Goal: Transaction & Acquisition: Purchase product/service

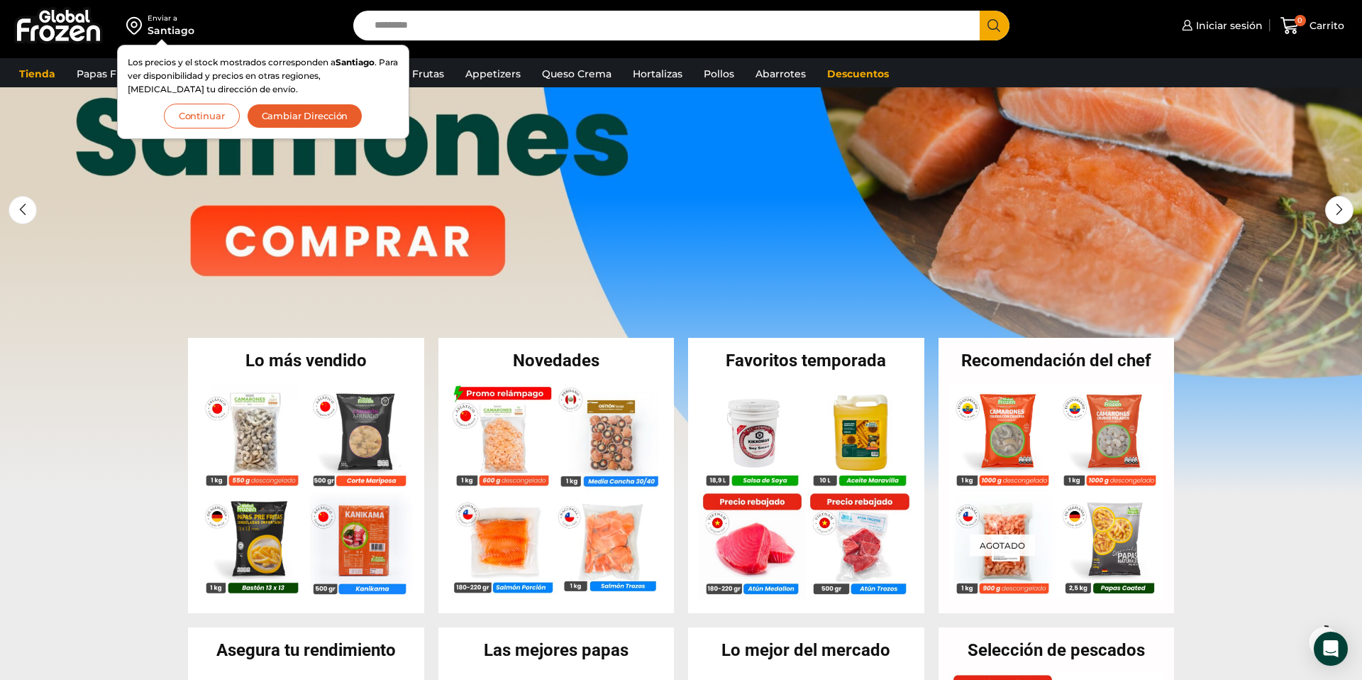
scroll to position [60, 0]
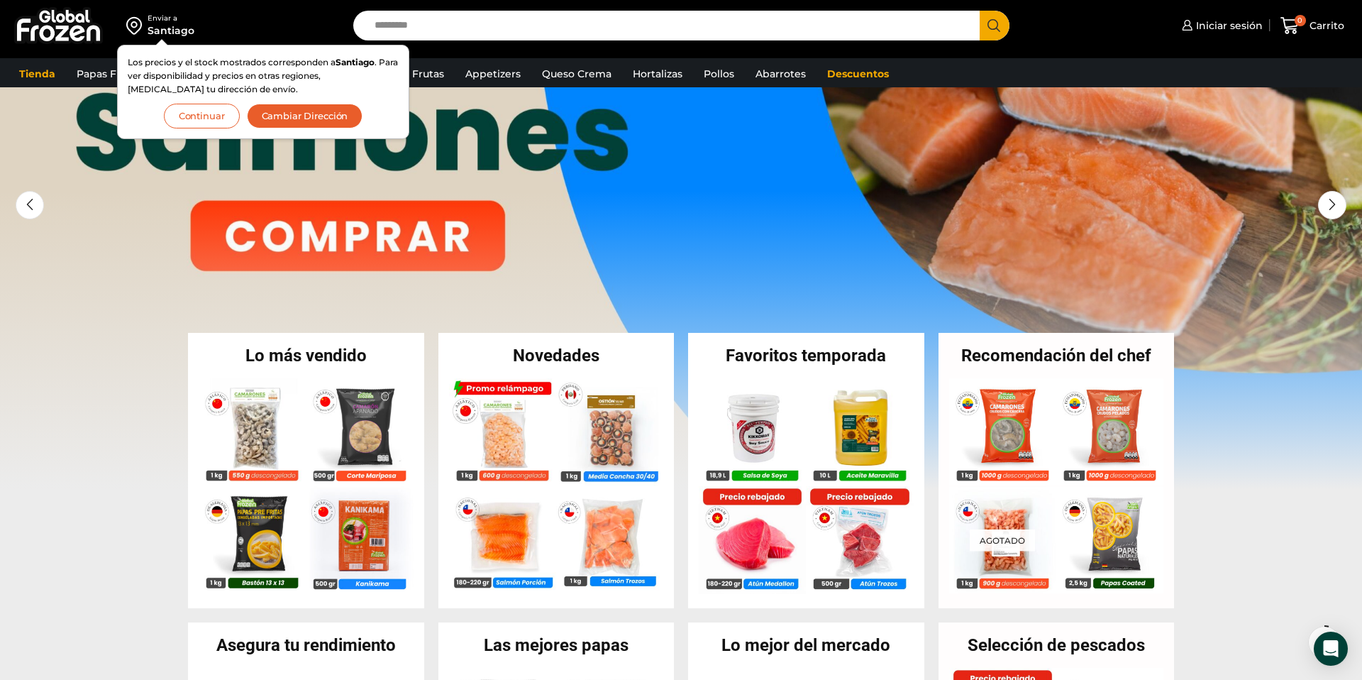
click at [219, 118] on button "Continuar" at bounding box center [202, 116] width 76 height 25
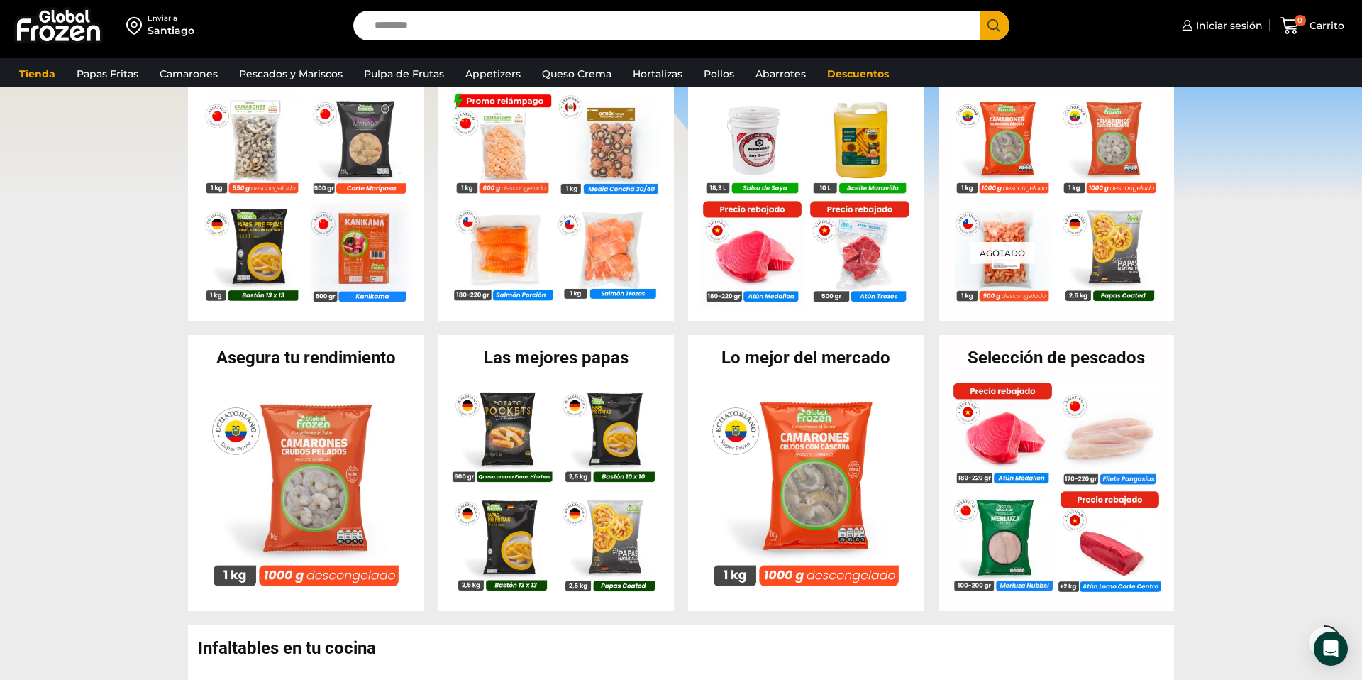
scroll to position [0, 0]
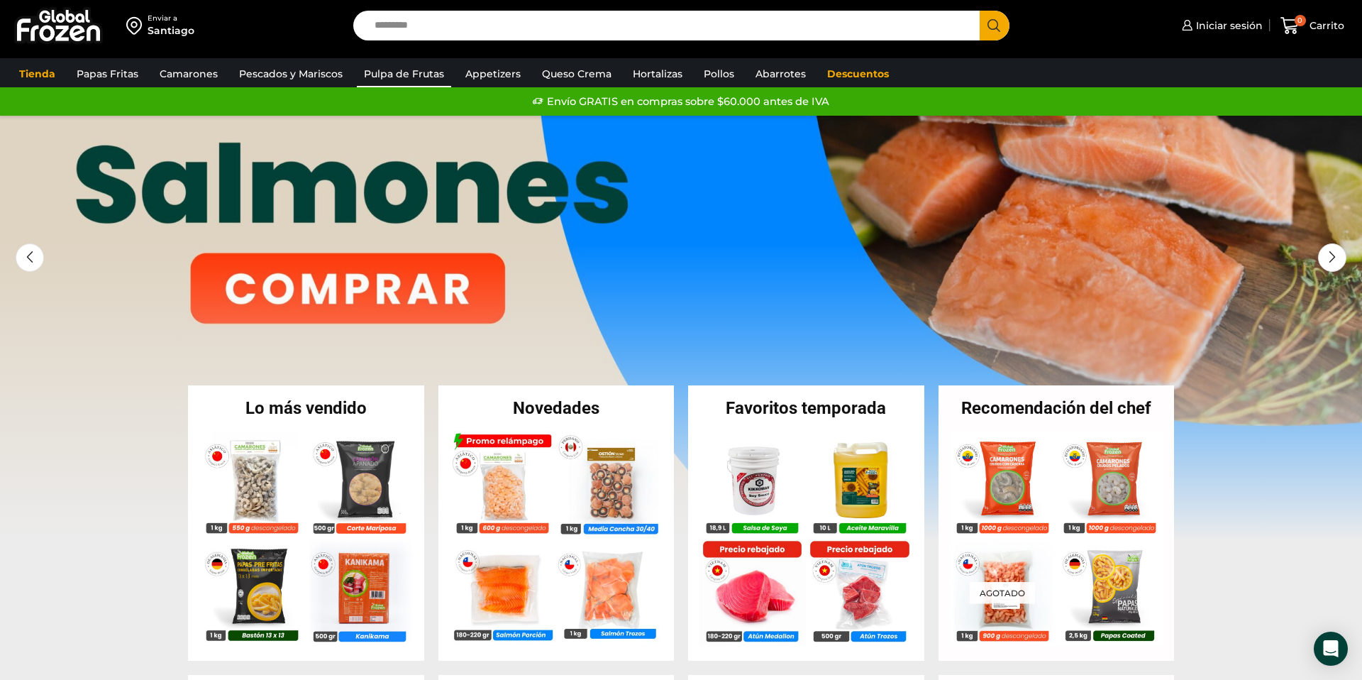
click at [373, 76] on link "Pulpa de Frutas" at bounding box center [404, 73] width 94 height 27
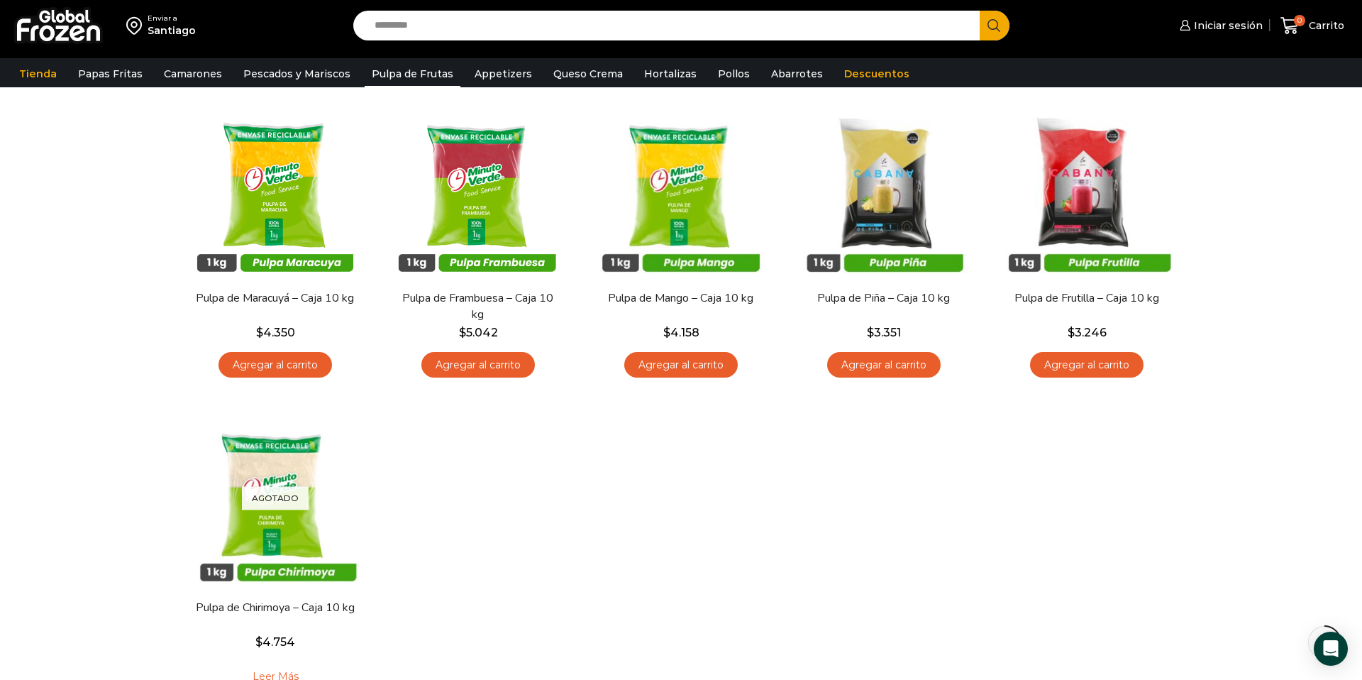
scroll to position [124, 0]
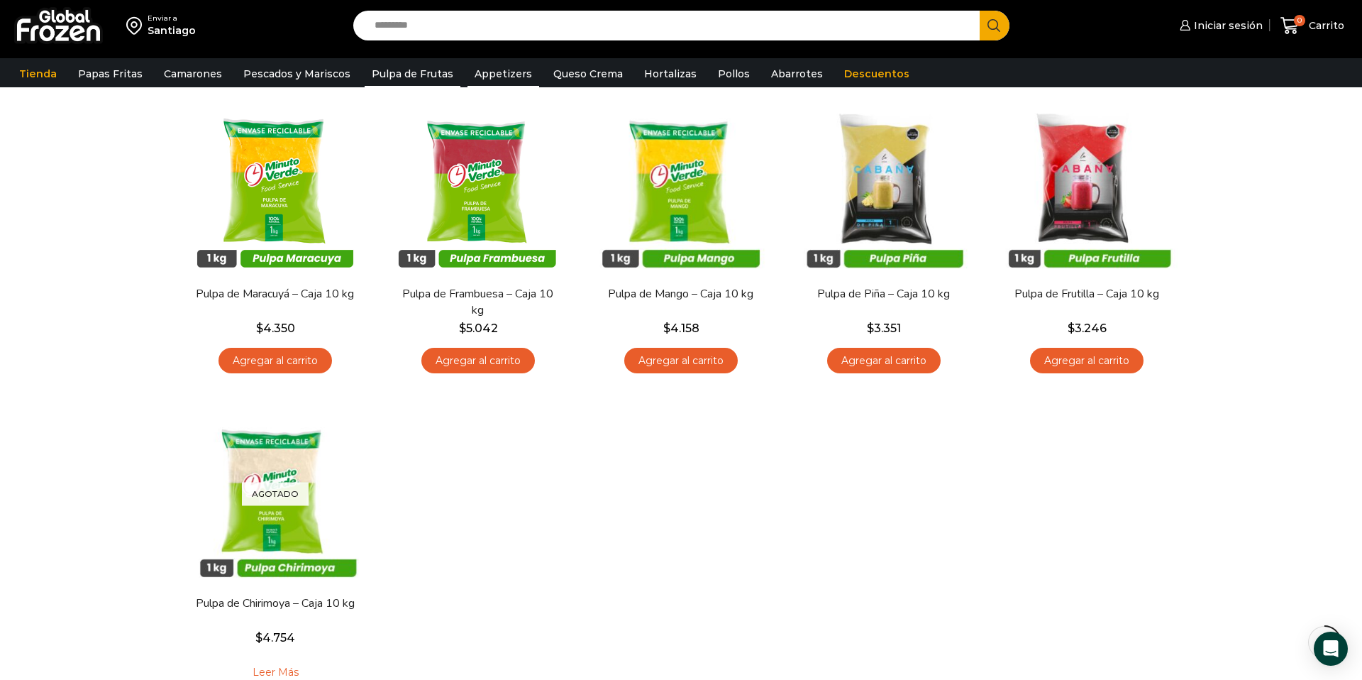
click at [468, 67] on link "Appetizers" at bounding box center [504, 73] width 72 height 27
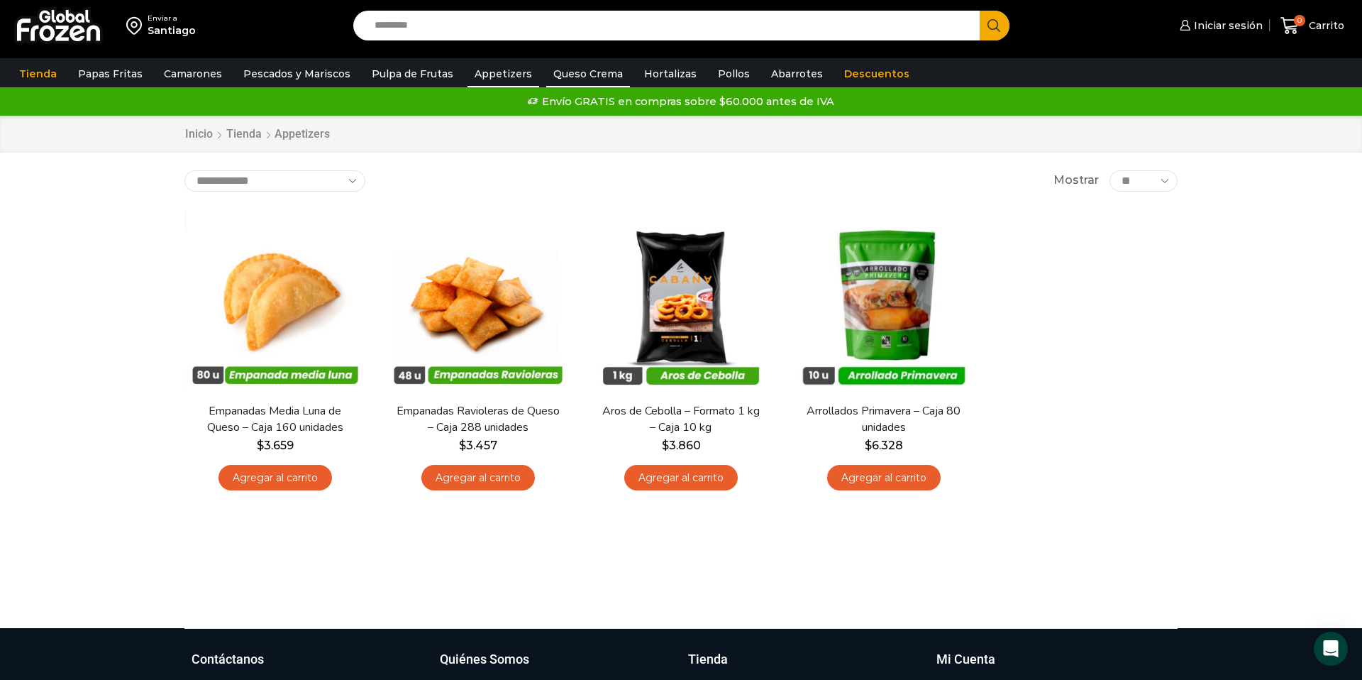
click at [577, 77] on link "Queso Crema" at bounding box center [588, 73] width 84 height 27
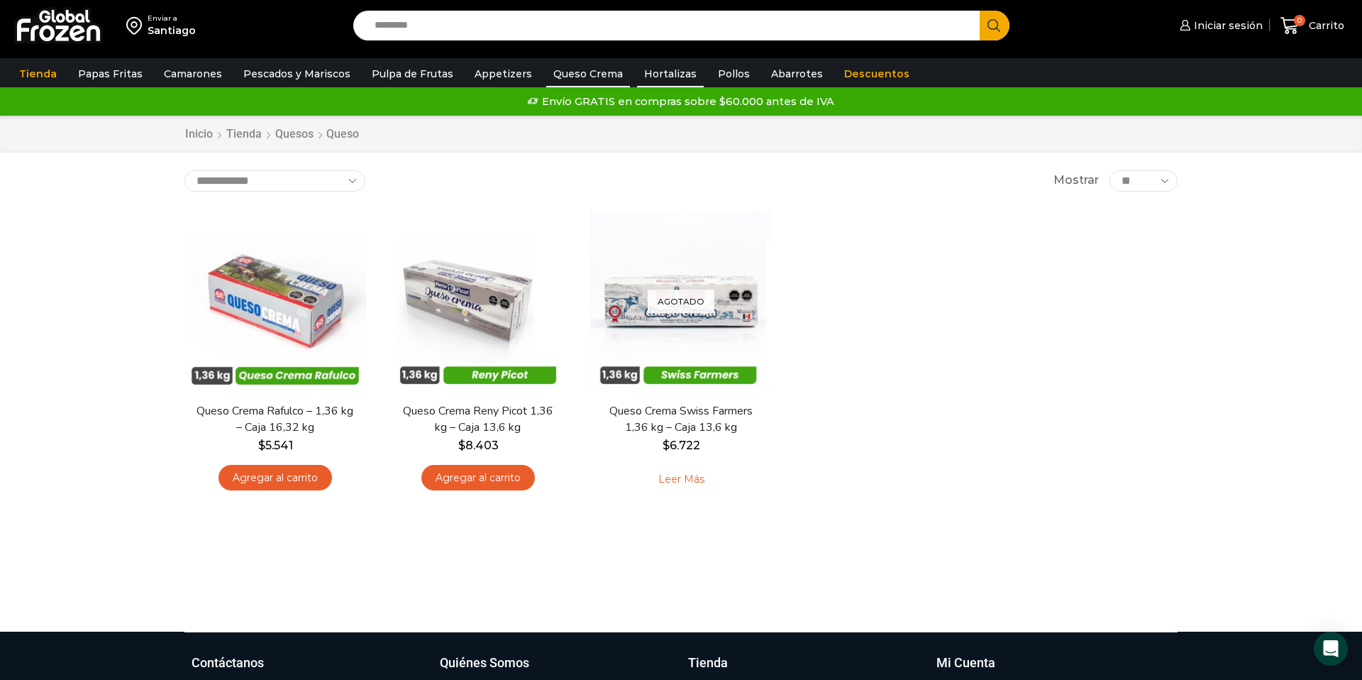
click at [654, 75] on link "Hortalizas" at bounding box center [670, 73] width 67 height 27
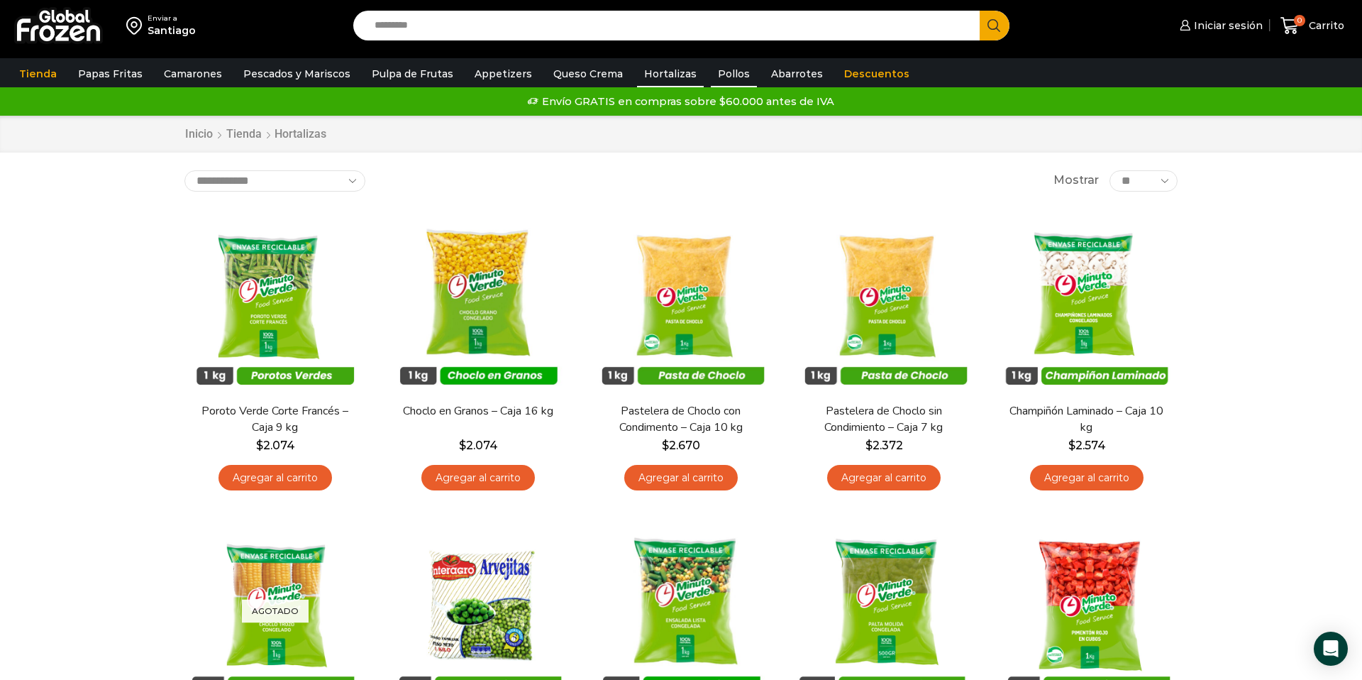
click at [719, 73] on link "Pollos" at bounding box center [734, 73] width 46 height 27
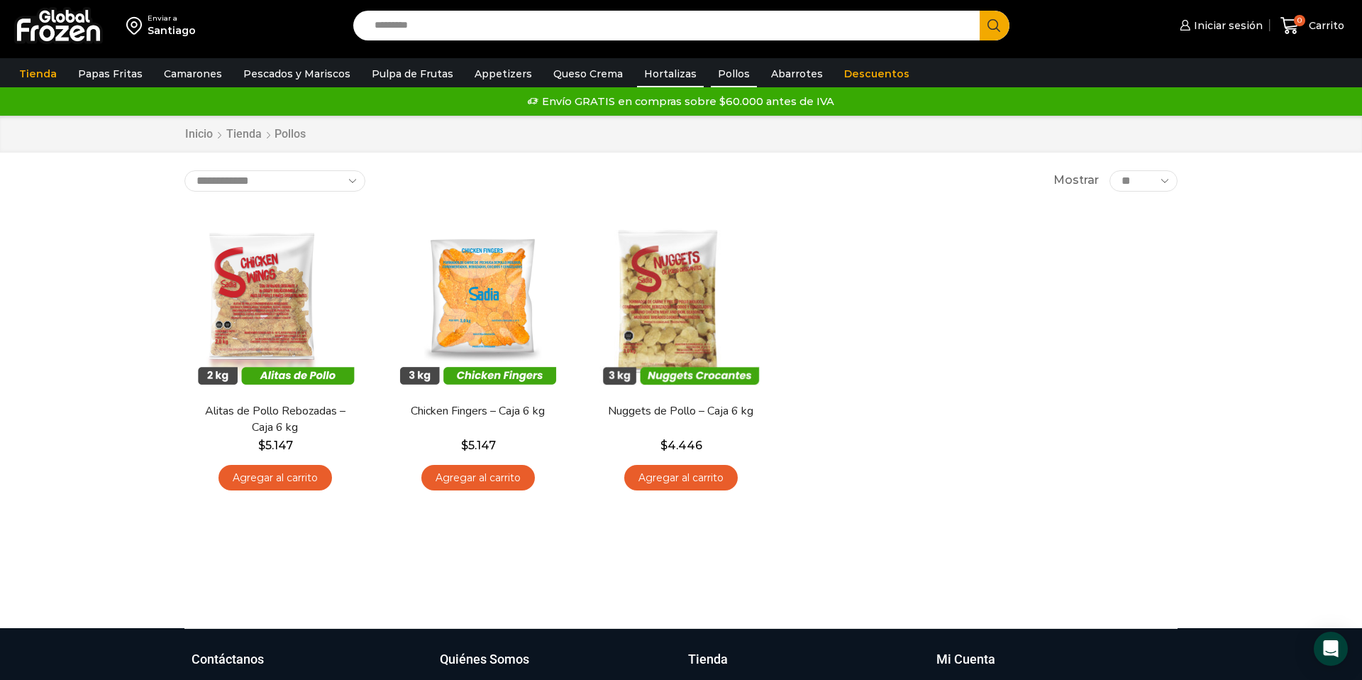
click at [673, 74] on link "Hortalizas" at bounding box center [670, 73] width 67 height 27
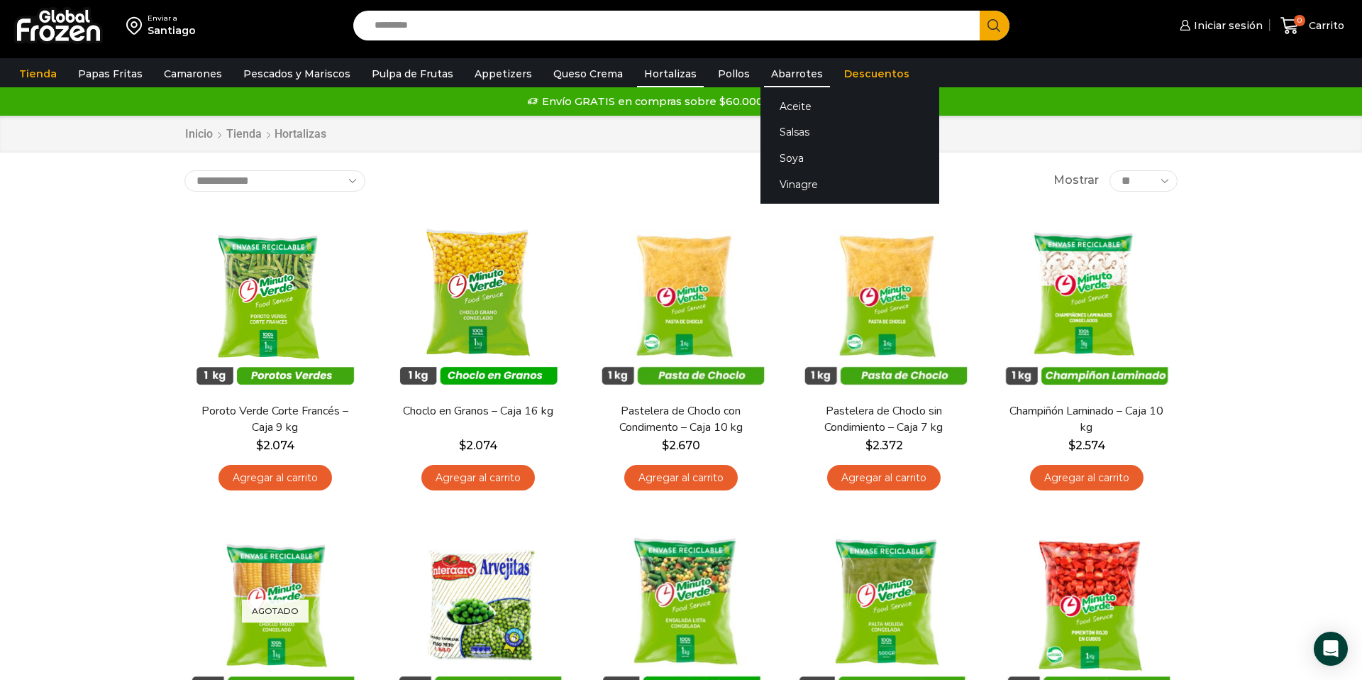
click at [764, 70] on link "Abarrotes" at bounding box center [797, 73] width 66 height 27
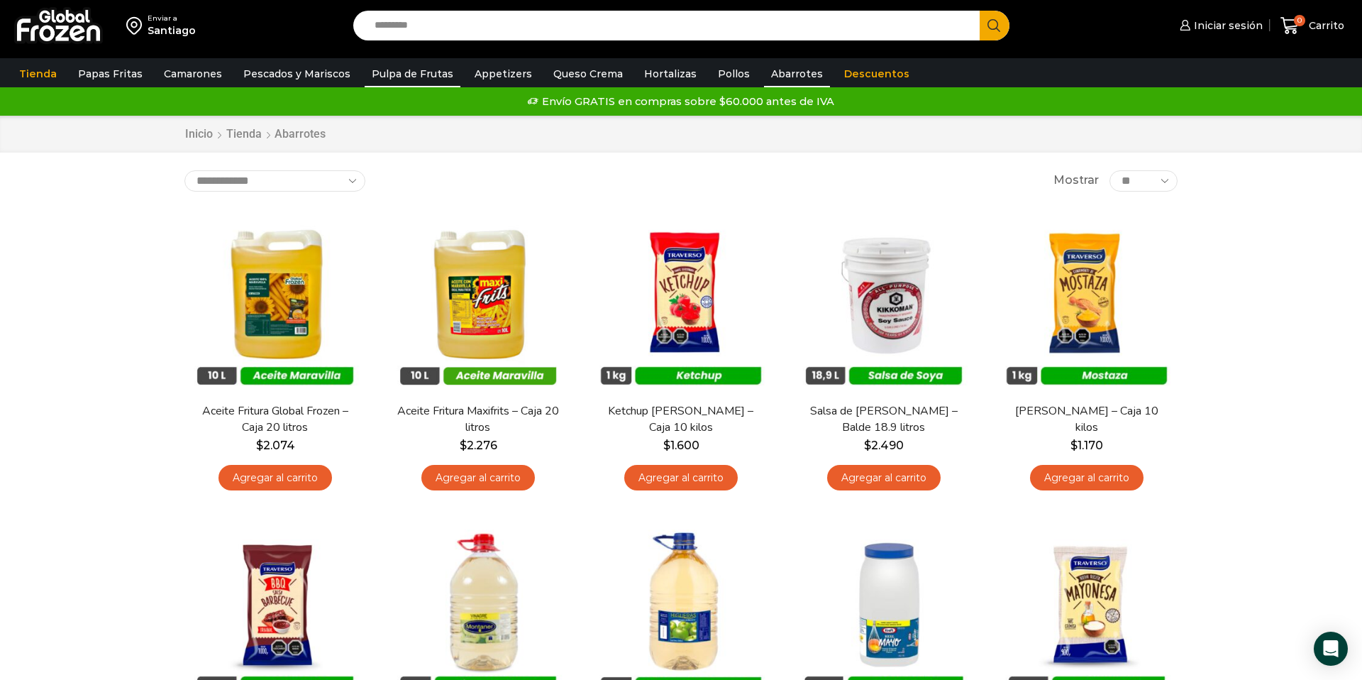
click at [387, 78] on link "Pulpa de Frutas" at bounding box center [413, 73] width 96 height 27
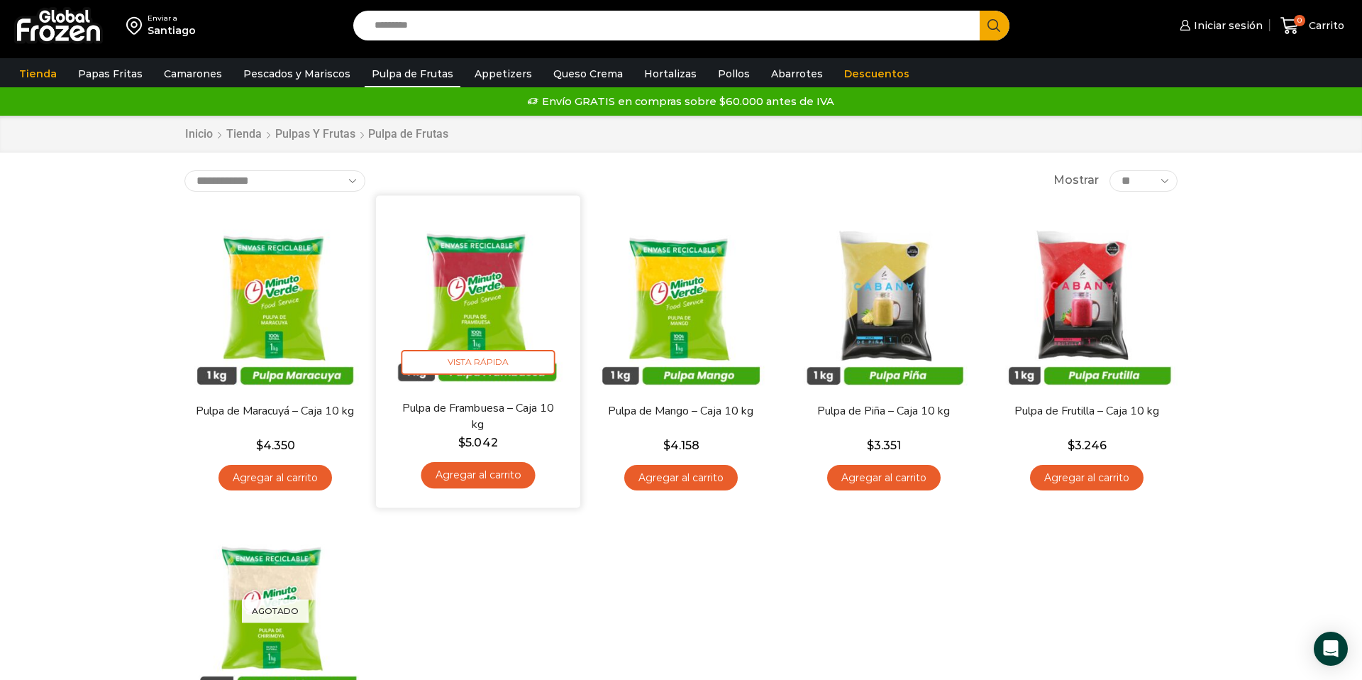
click at [473, 300] on img at bounding box center [478, 297] width 183 height 183
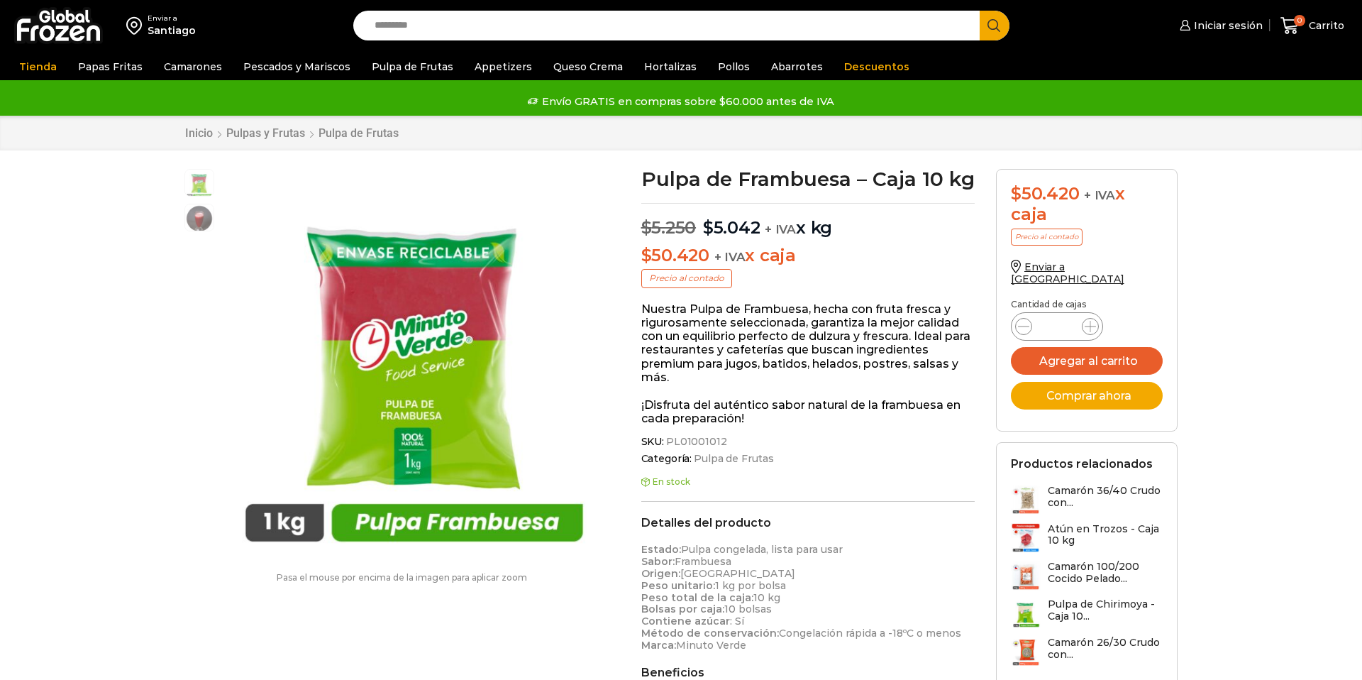
click at [485, 487] on img "1 / 2" at bounding box center [416, 364] width 390 height 390
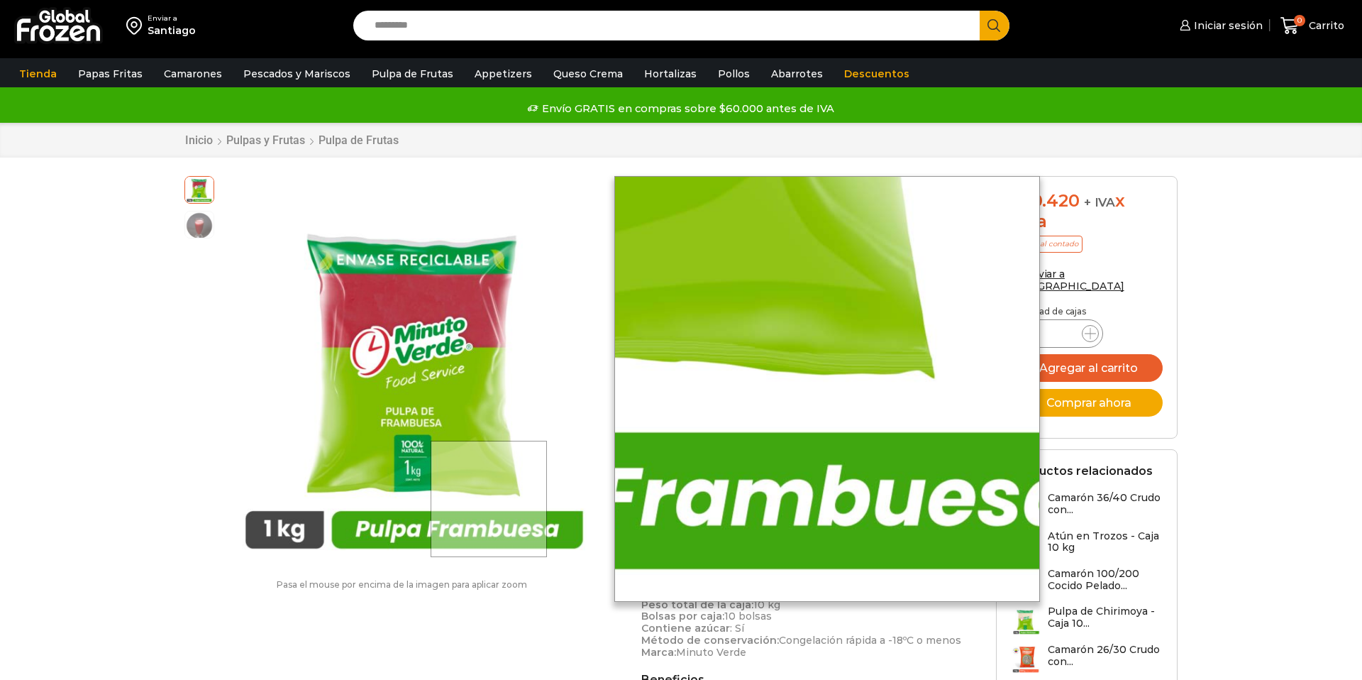
scroll to position [1, 0]
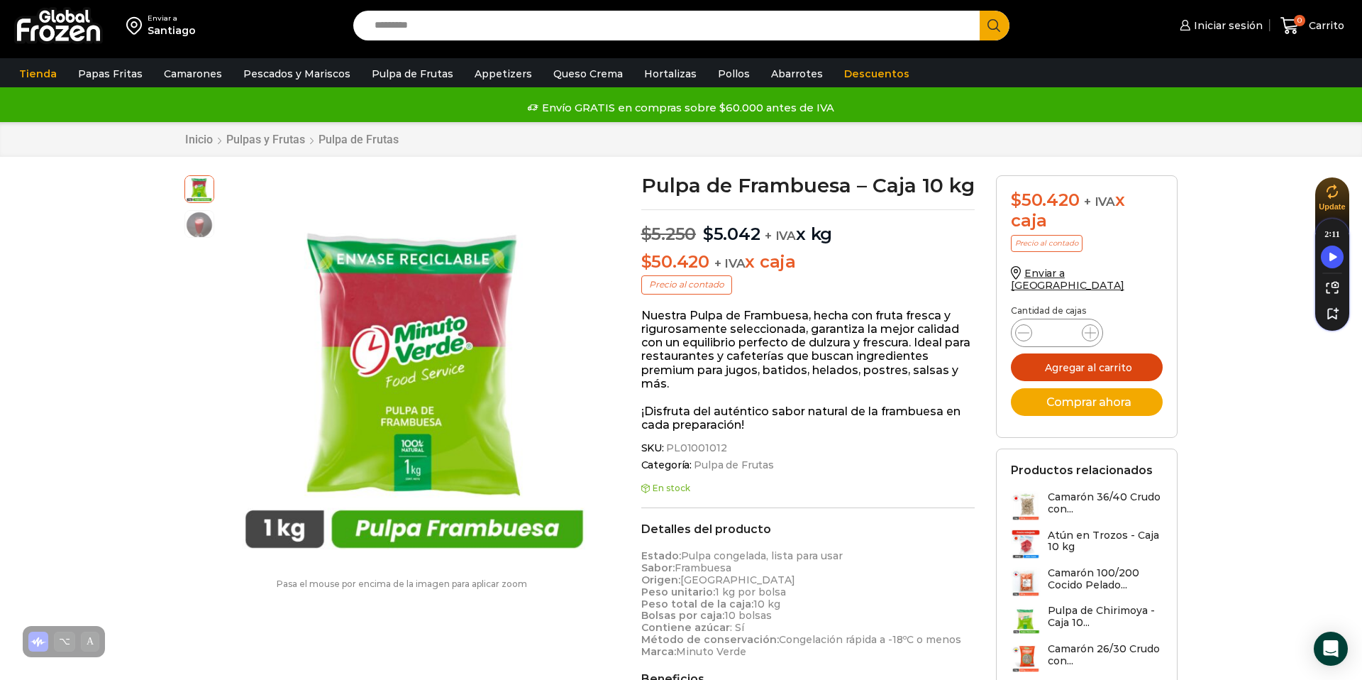
click at [1069, 358] on button "Agregar al carrito" at bounding box center [1087, 367] width 152 height 28
click at [1306, 28] on span "0" at bounding box center [1293, 25] width 25 height 19
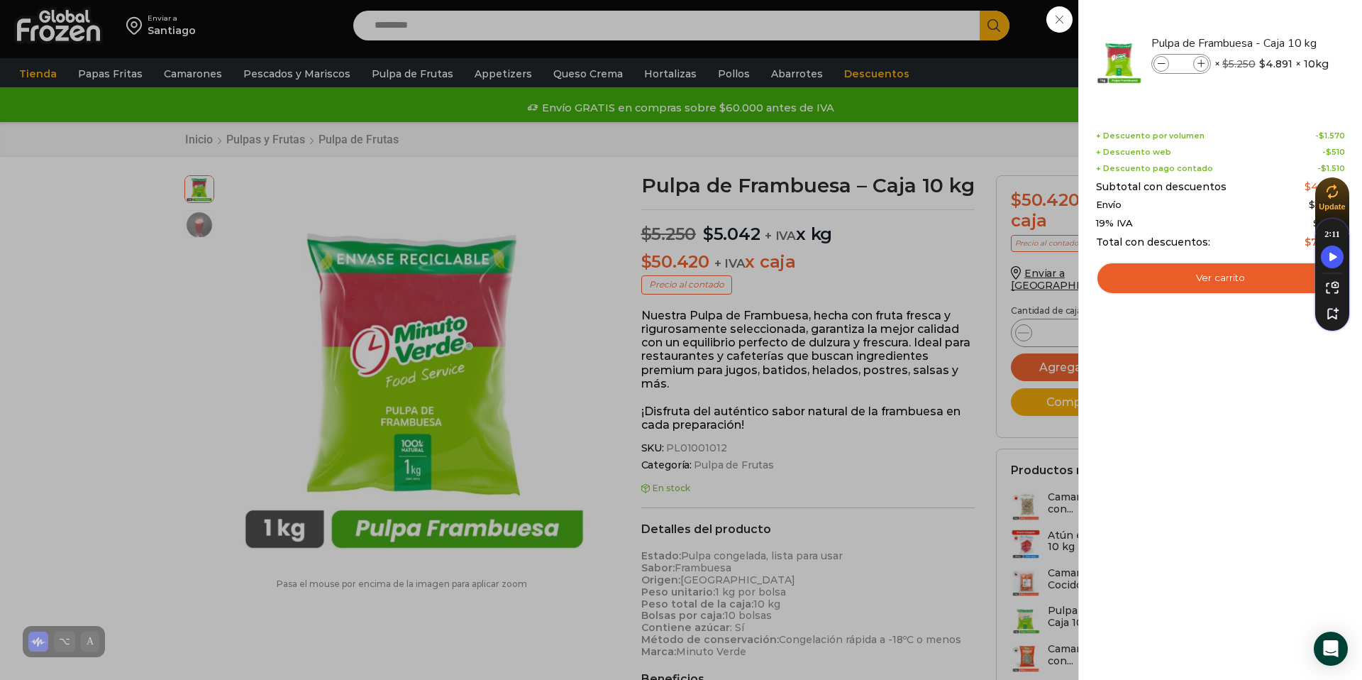
click at [1215, 425] on div "1 Shopping Cart Pulpa de Frambuesa - Caja 10 kg Pulpa de Frambuesa - Caja 10 kg…" at bounding box center [1220, 339] width 249 height 637
click at [1330, 395] on icon "Turn Off Speechify button" at bounding box center [1332, 394] width 14 height 14
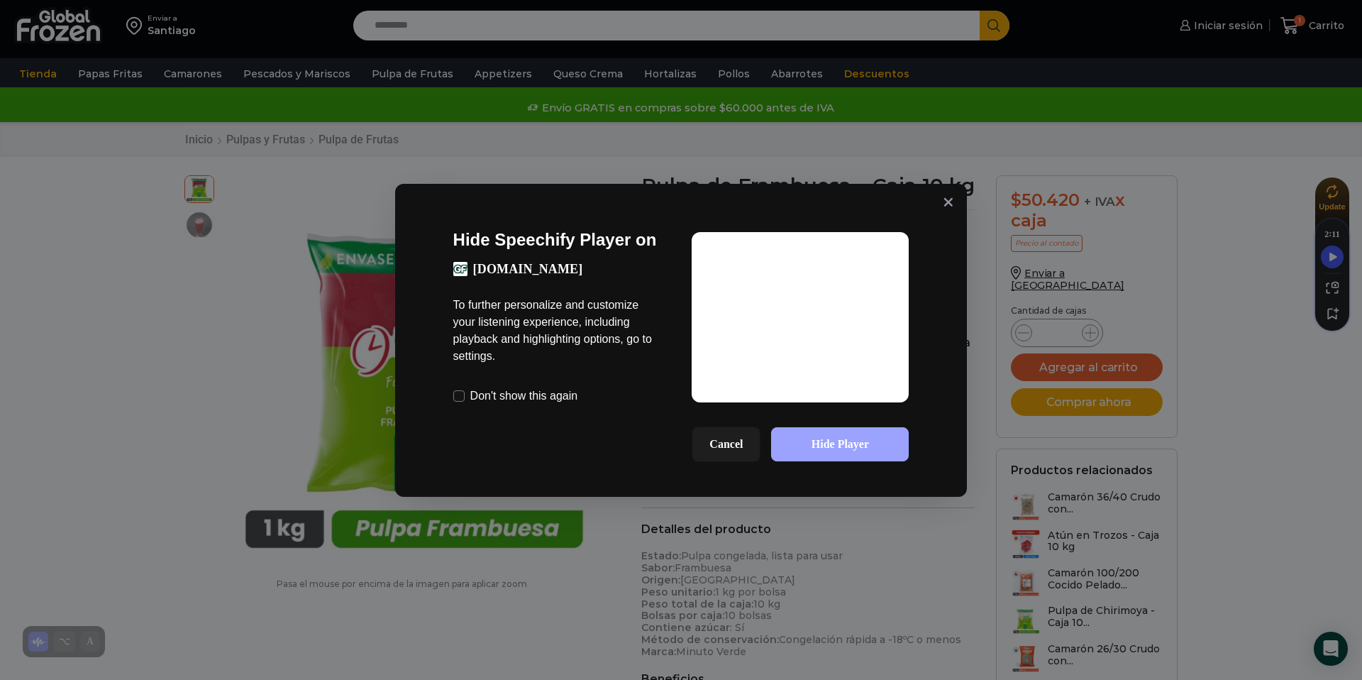
click at [834, 445] on button "Hide Player" at bounding box center [840, 444] width 138 height 34
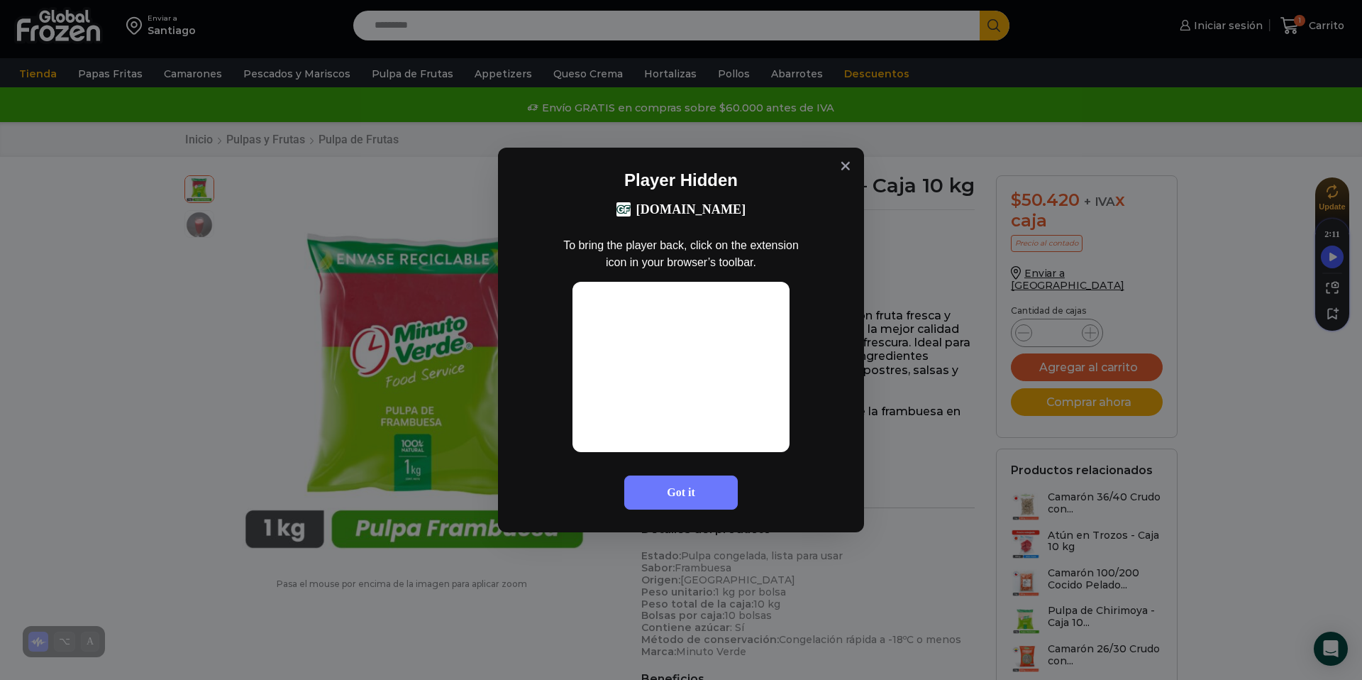
drag, startPoint x: 710, startPoint y: 498, endPoint x: 722, endPoint y: 501, distance: 12.4
click at [710, 497] on button "Got it" at bounding box center [681, 492] width 114 height 34
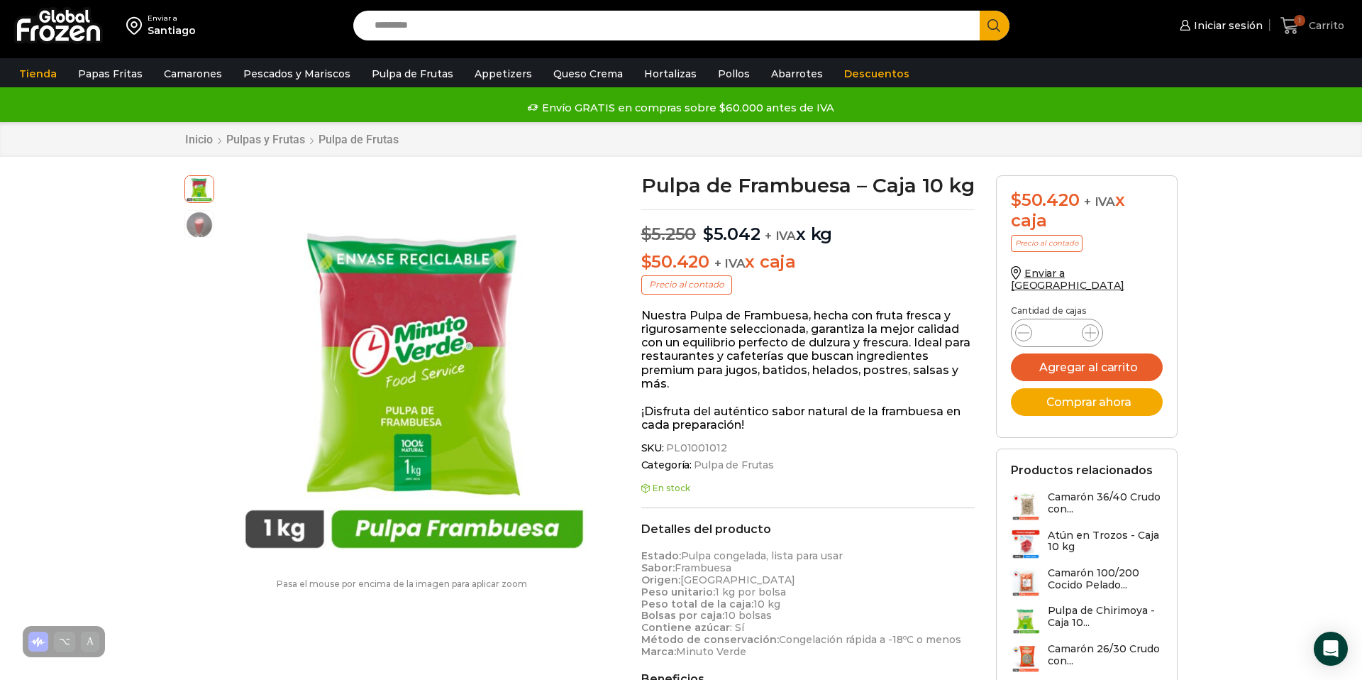
click at [1295, 19] on span "1" at bounding box center [1299, 20] width 11 height 11
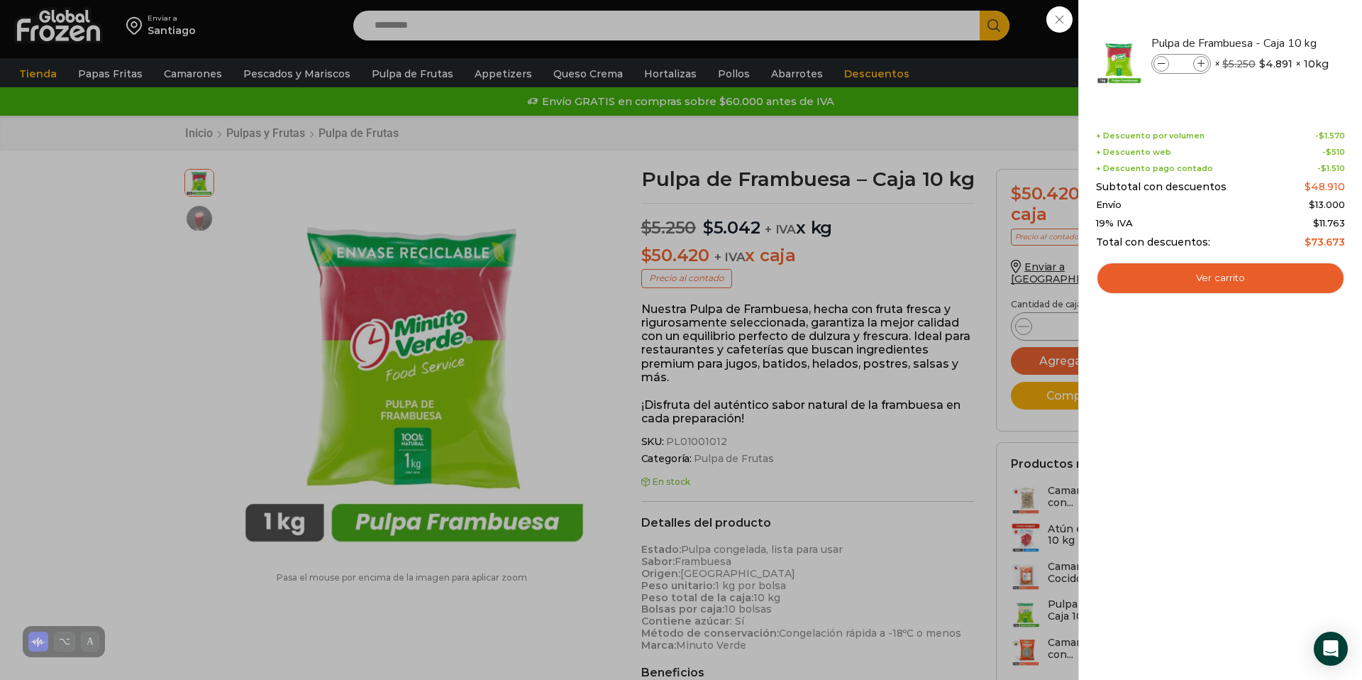
scroll to position [3, 0]
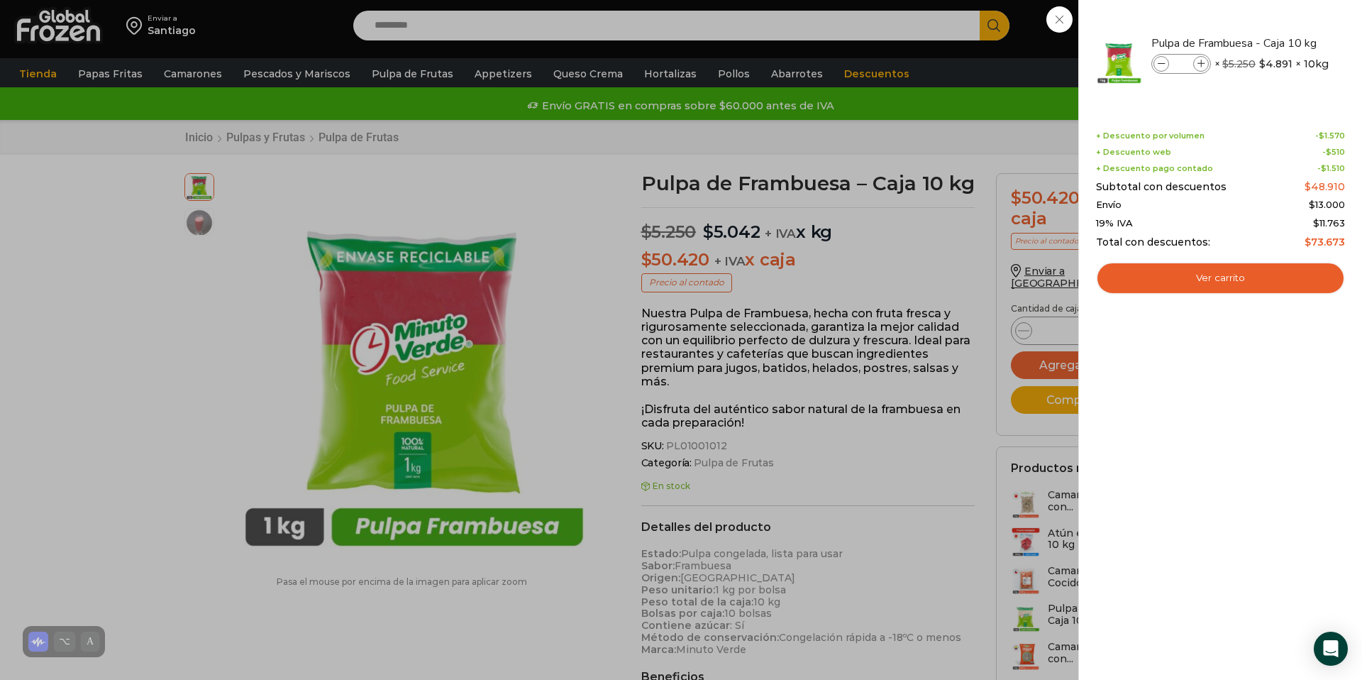
click at [1277, 19] on div "1 Carrito 1 1 Shopping Cart *" at bounding box center [1312, 25] width 71 height 33
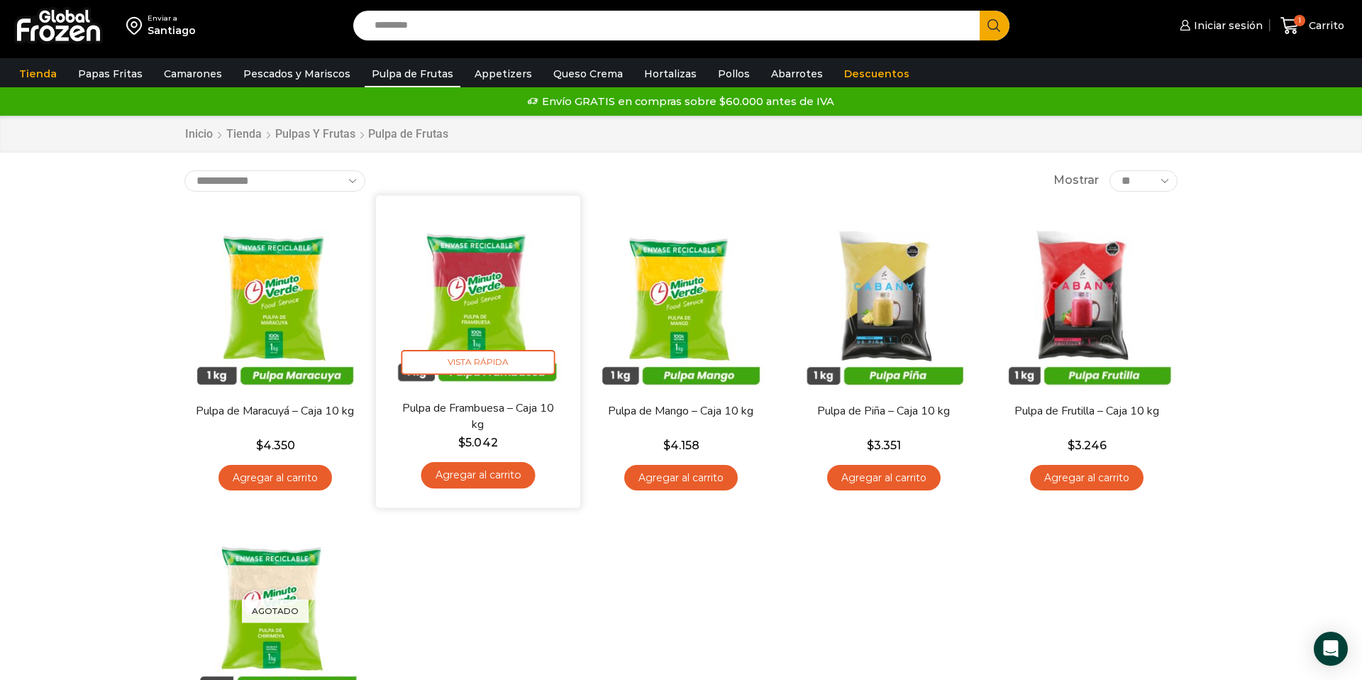
click at [492, 426] on link "Pulpa de Frambuesa – Caja 10 kg" at bounding box center [478, 415] width 165 height 33
click at [482, 351] on span "Vista Rápida" at bounding box center [479, 362] width 154 height 25
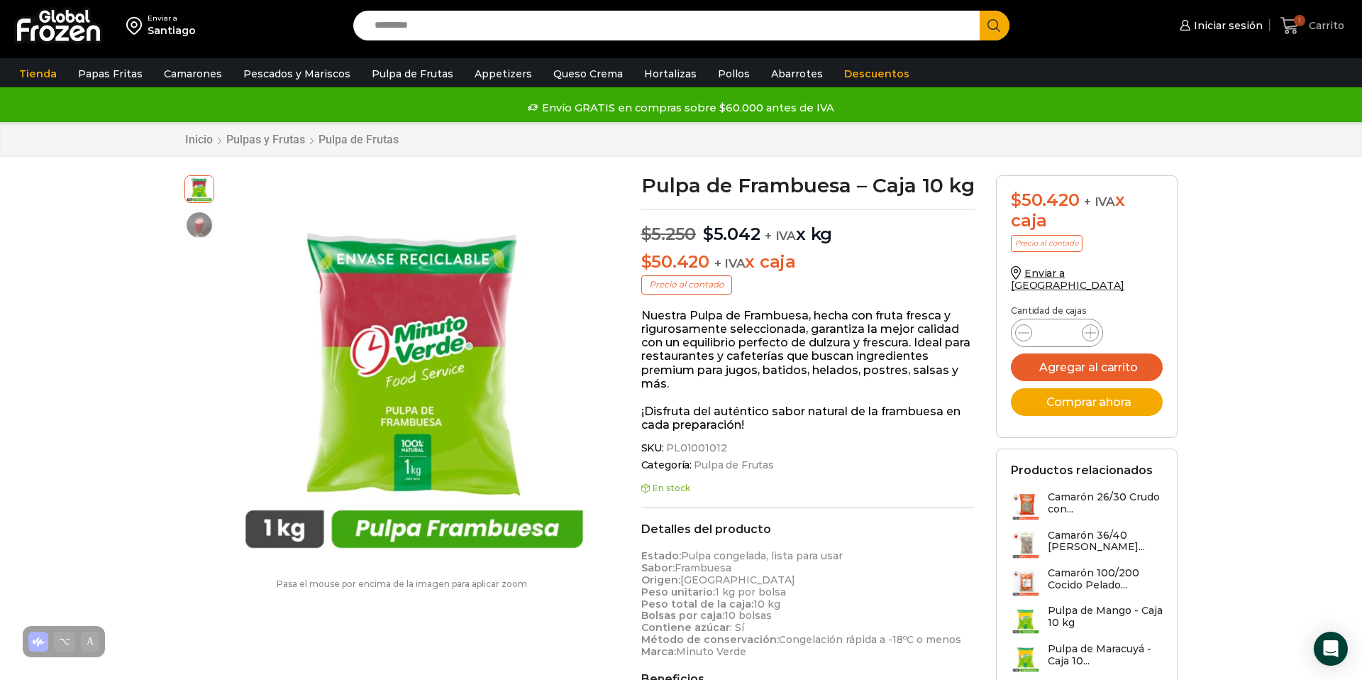
click at [1298, 21] on span "1" at bounding box center [1299, 20] width 11 height 11
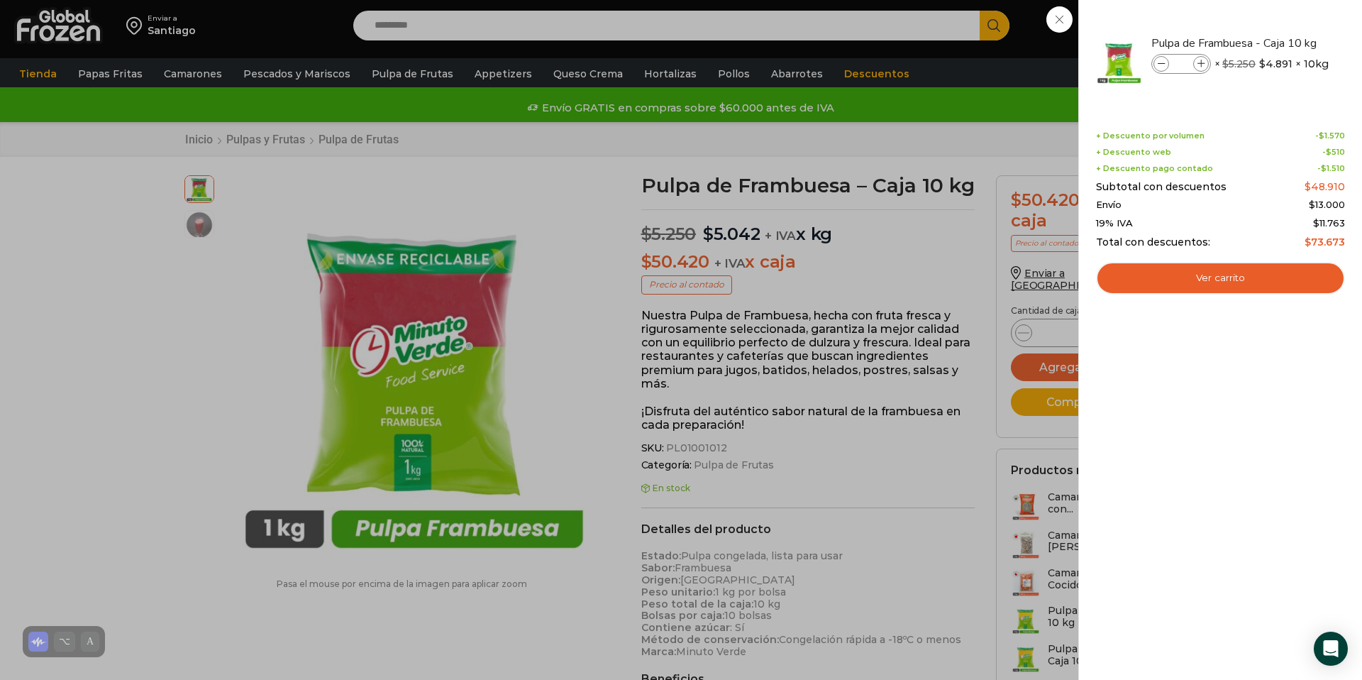
drag, startPoint x: 1053, startPoint y: 16, endPoint x: 1088, endPoint y: 39, distance: 42.1
click at [1277, 16] on div "1 Carrito 1 1 Shopping Cart * $" at bounding box center [1312, 25] width 71 height 33
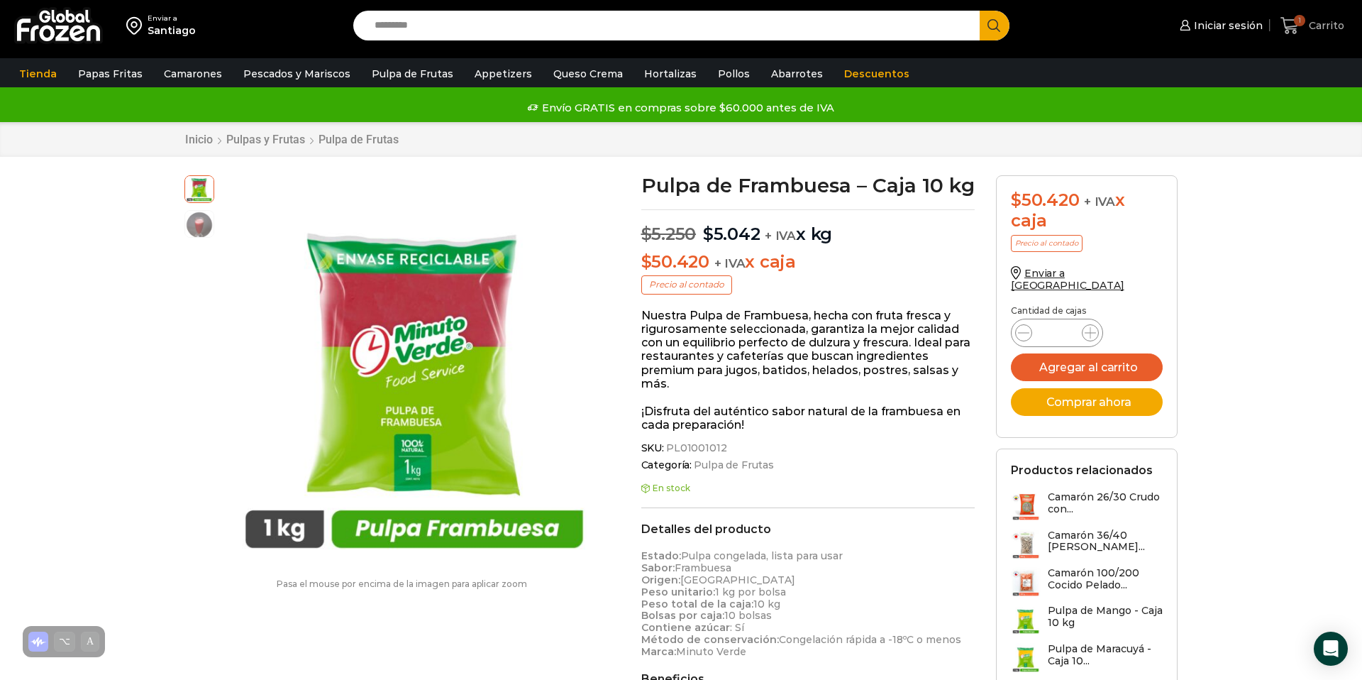
drag, startPoint x: 1291, startPoint y: 19, endPoint x: 1297, endPoint y: 26, distance: 9.0
click at [1291, 19] on icon at bounding box center [1290, 25] width 18 height 17
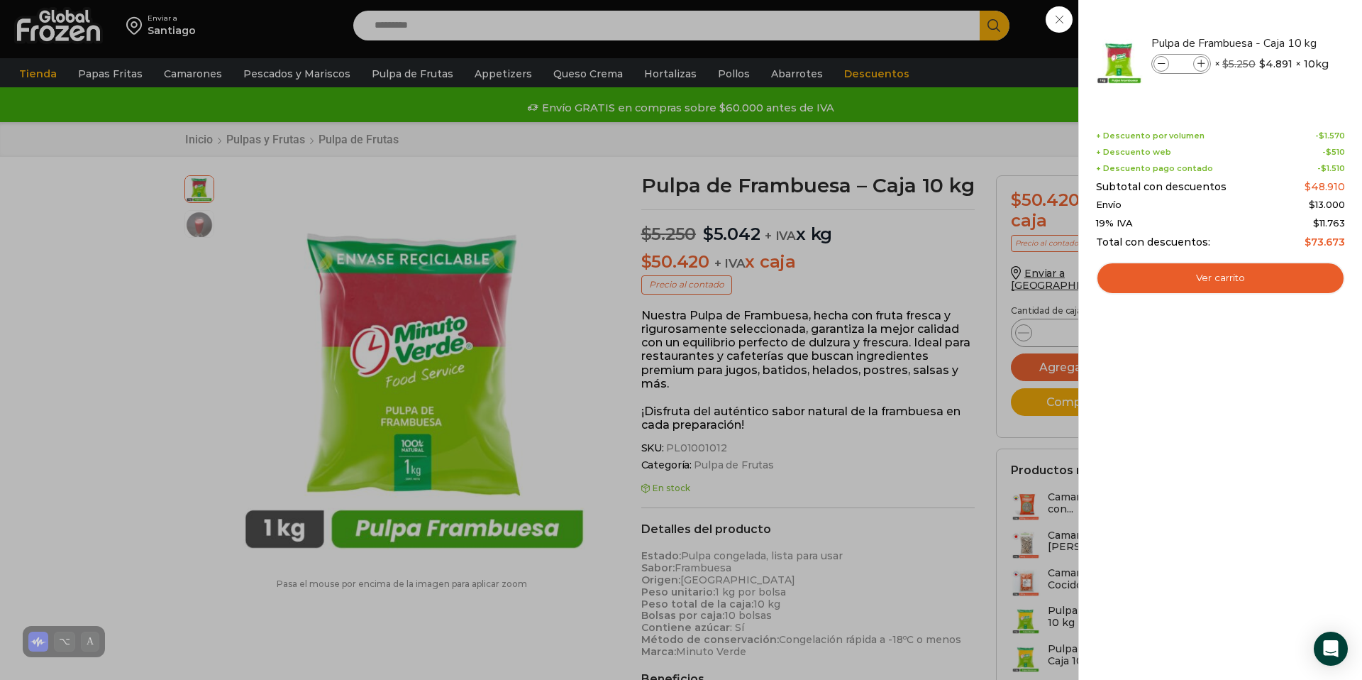
click at [1277, 22] on div "1 Carrito 1 1 Shopping Cart * $" at bounding box center [1312, 25] width 71 height 33
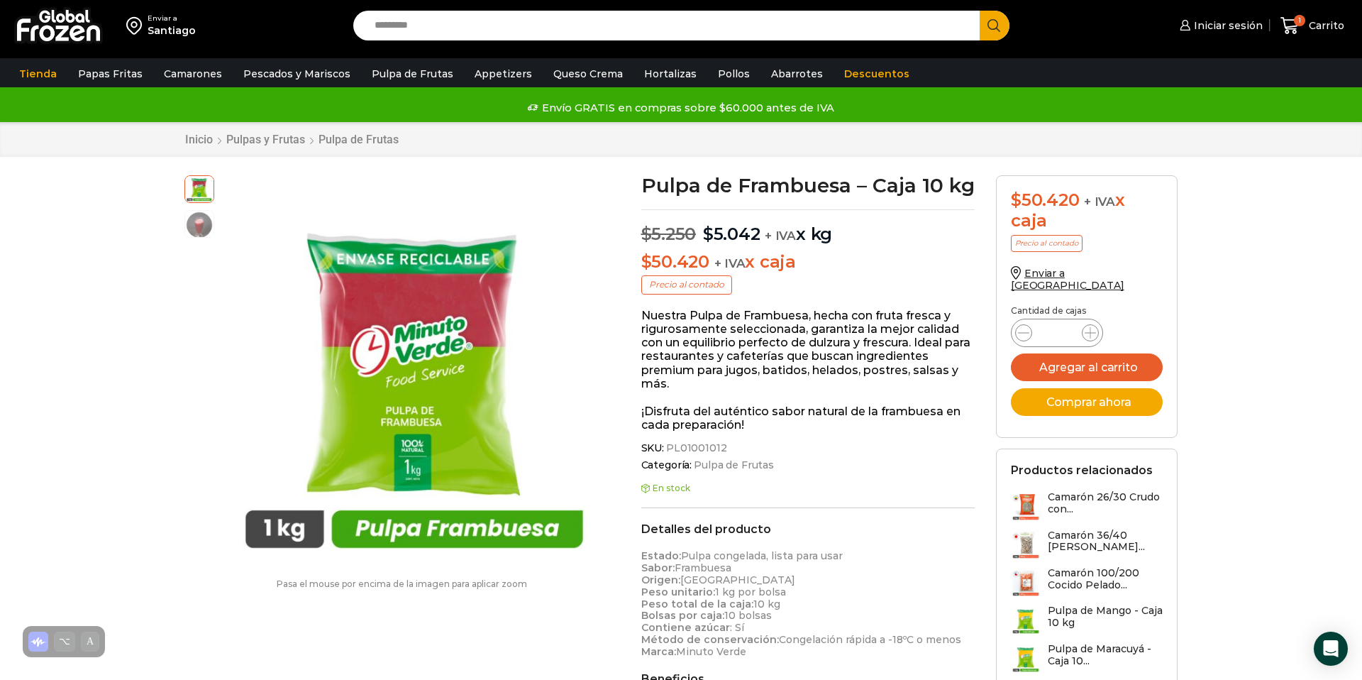
click at [1065, 18] on div "Iniciar sesión Mi cuenta Login Register Iniciar sesión Por favor ingrese sus da…" at bounding box center [1189, 25] width 325 height 33
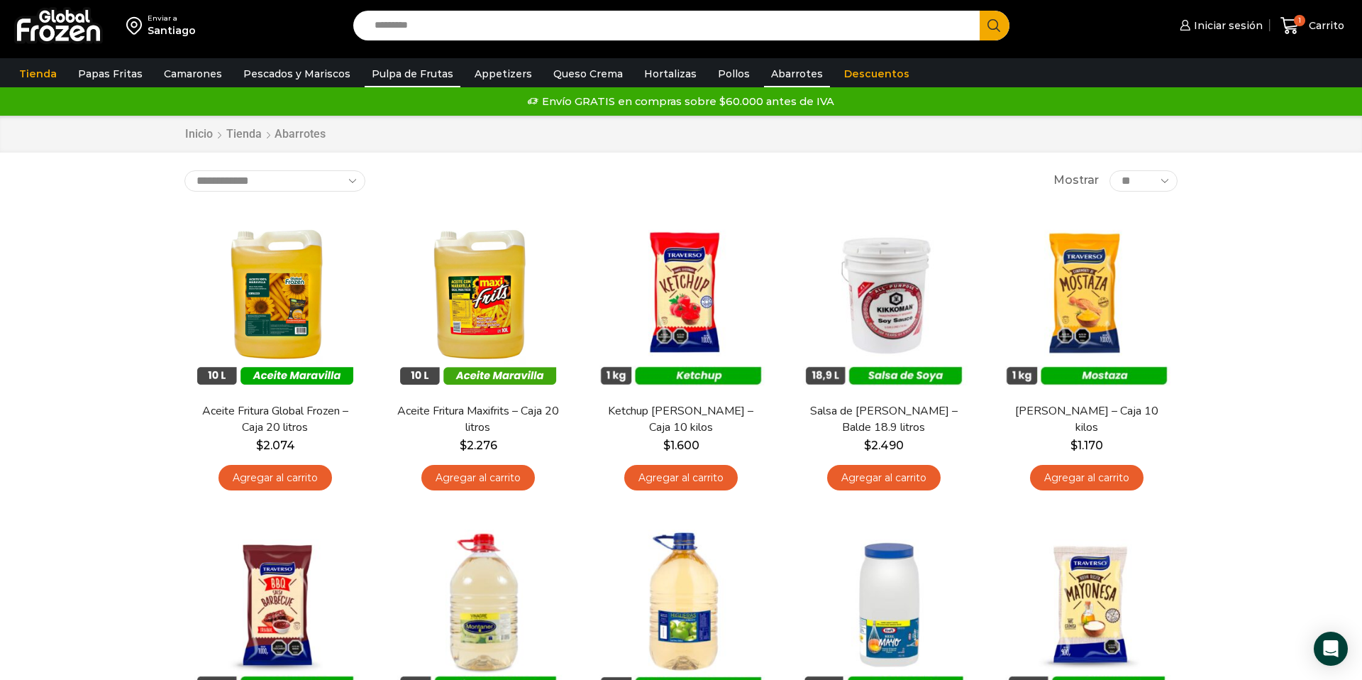
click at [401, 75] on link "Pulpa de Frutas" at bounding box center [413, 73] width 96 height 27
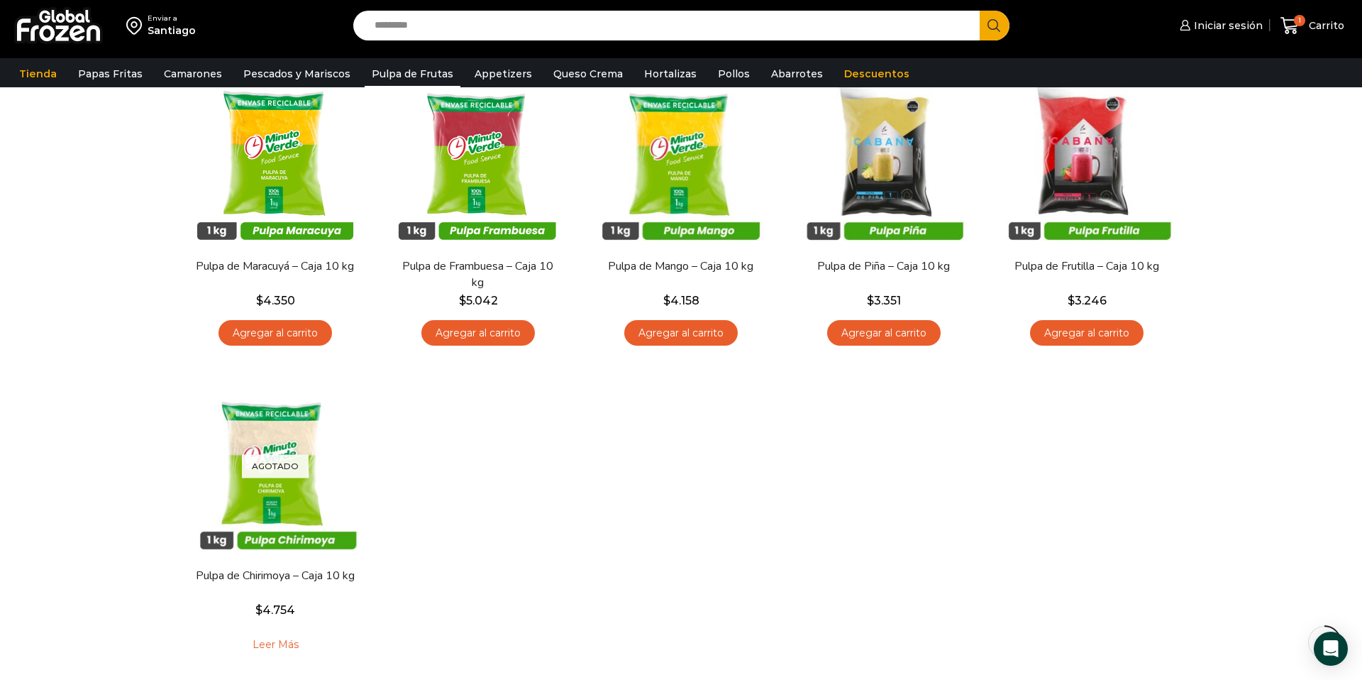
scroll to position [126, 0]
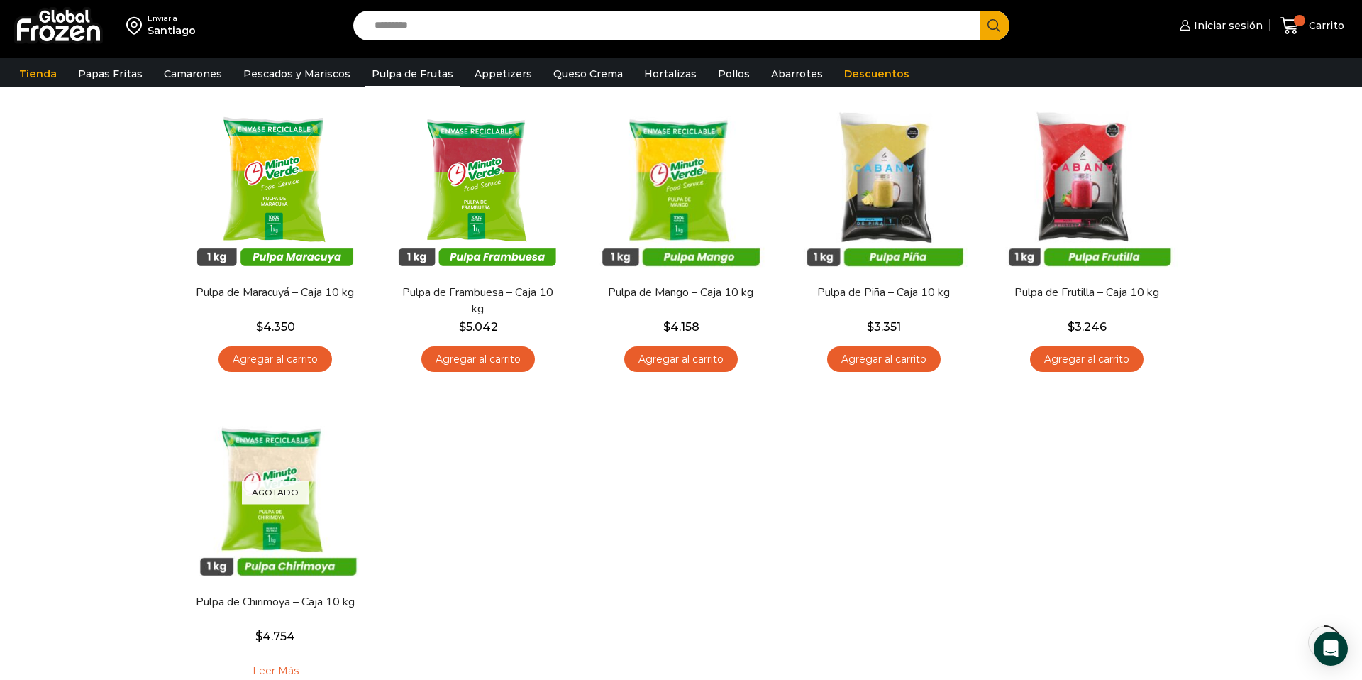
click at [846, 579] on div "En stock Vista Rápida Pulpa de Maracuyá – Caja 10 kg $ 4.350 Agregar al carrito…" at bounding box center [681, 394] width 1015 height 624
